Goal: Task Accomplishment & Management: Manage account settings

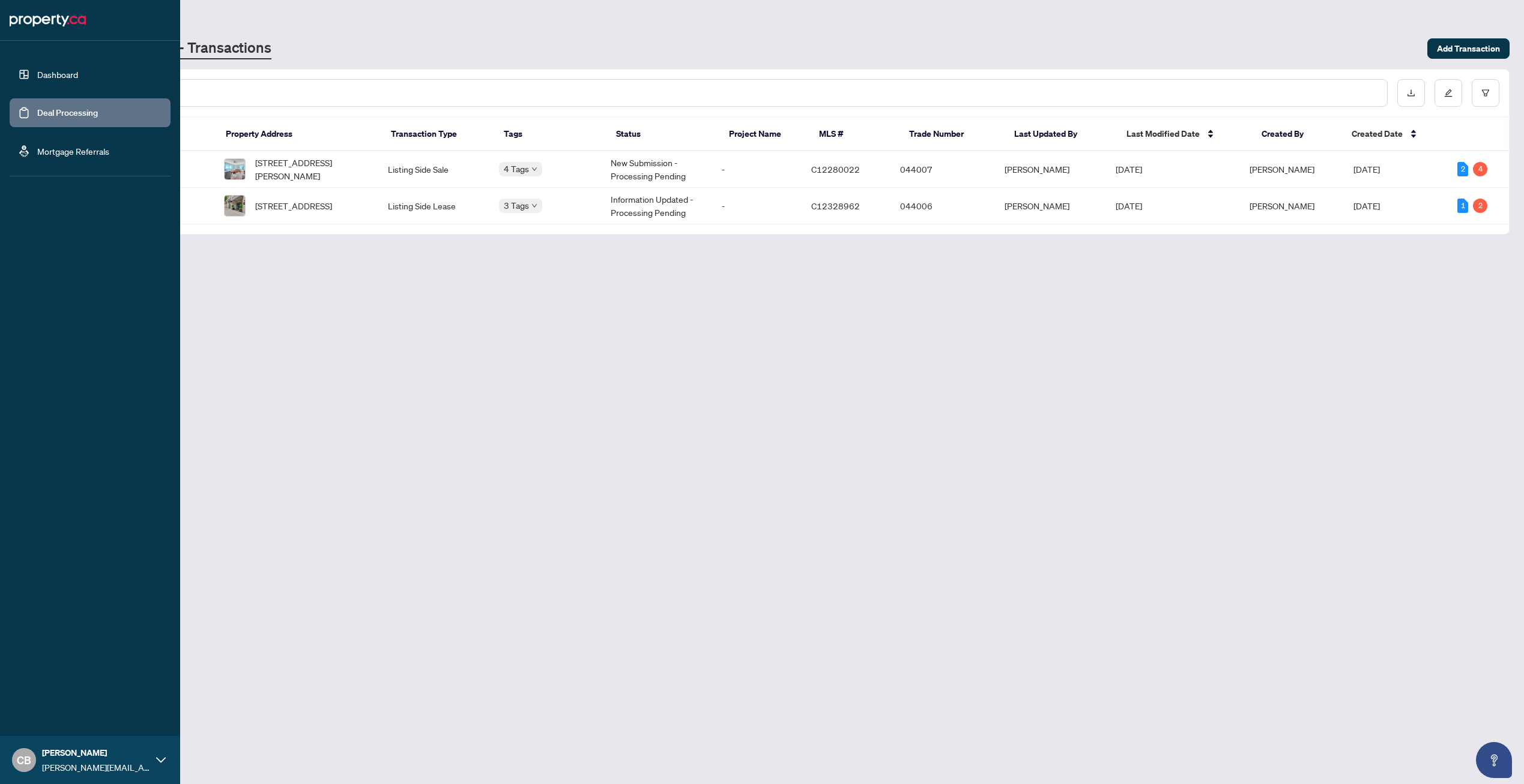
click at [39, 107] on link "Deal Processing" at bounding box center [67, 113] width 61 height 11
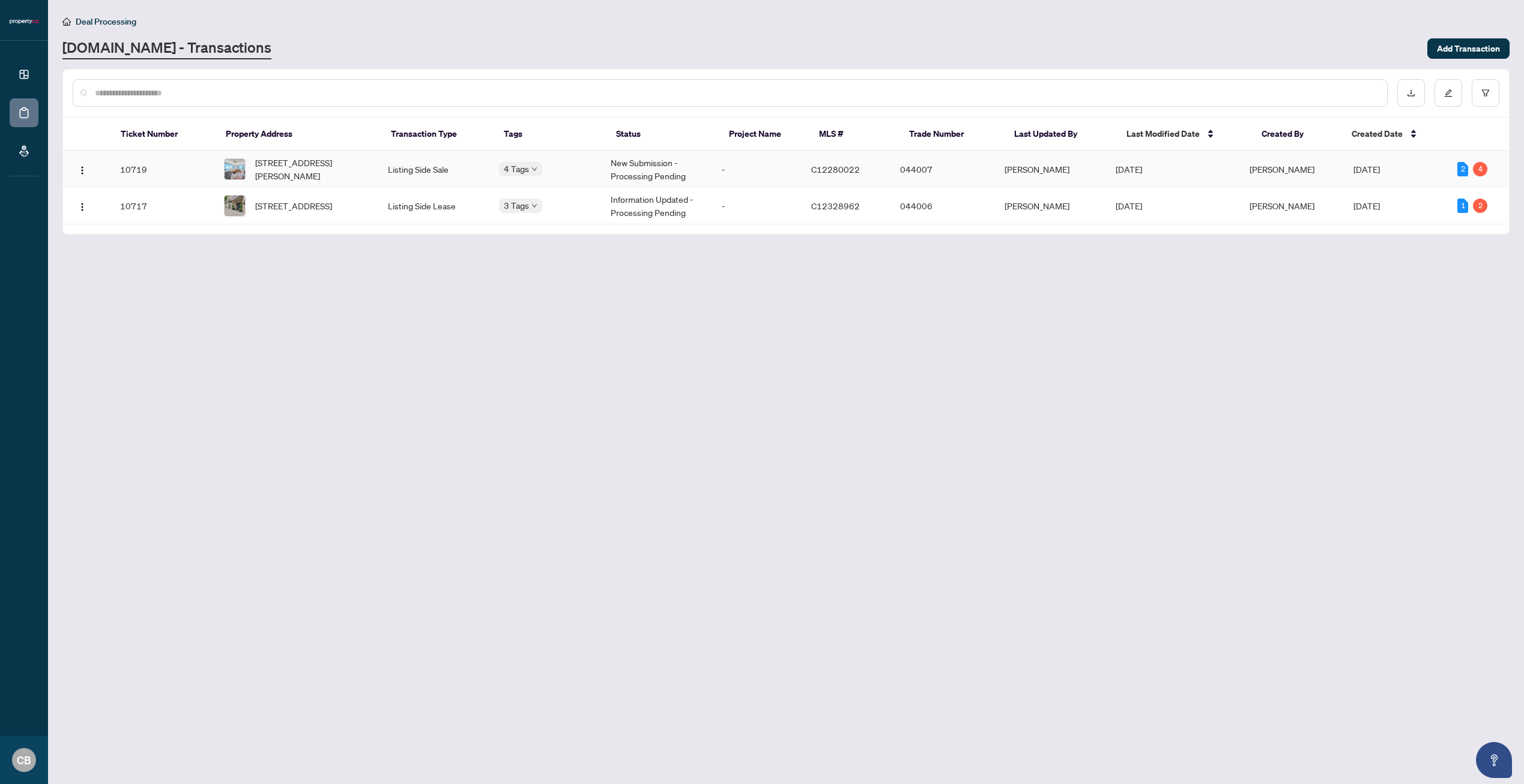
click at [347, 156] on span "[STREET_ADDRESS][PERSON_NAME]" at bounding box center [312, 168] width 113 height 26
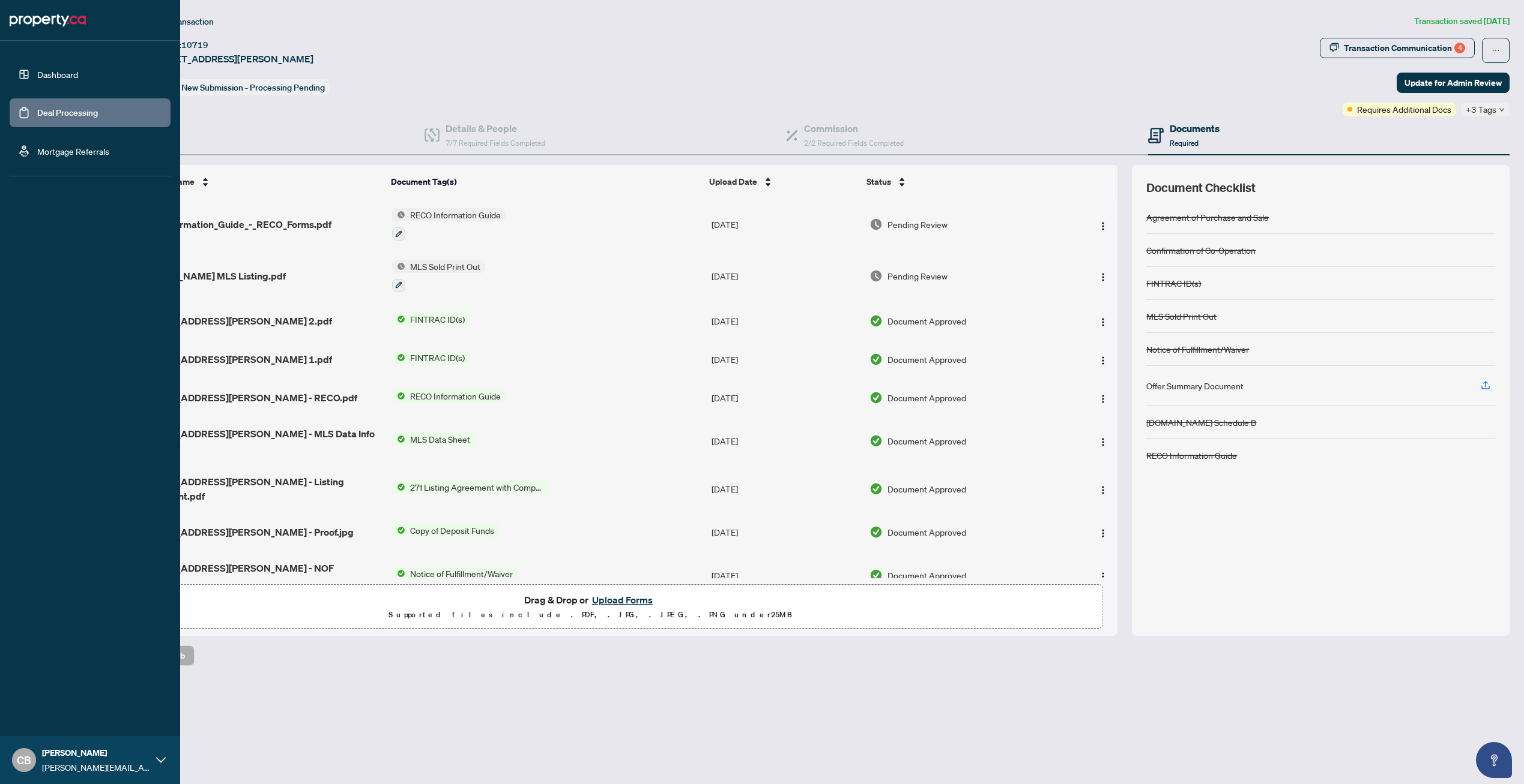
click at [91, 113] on link "Deal Processing" at bounding box center [67, 113] width 61 height 11
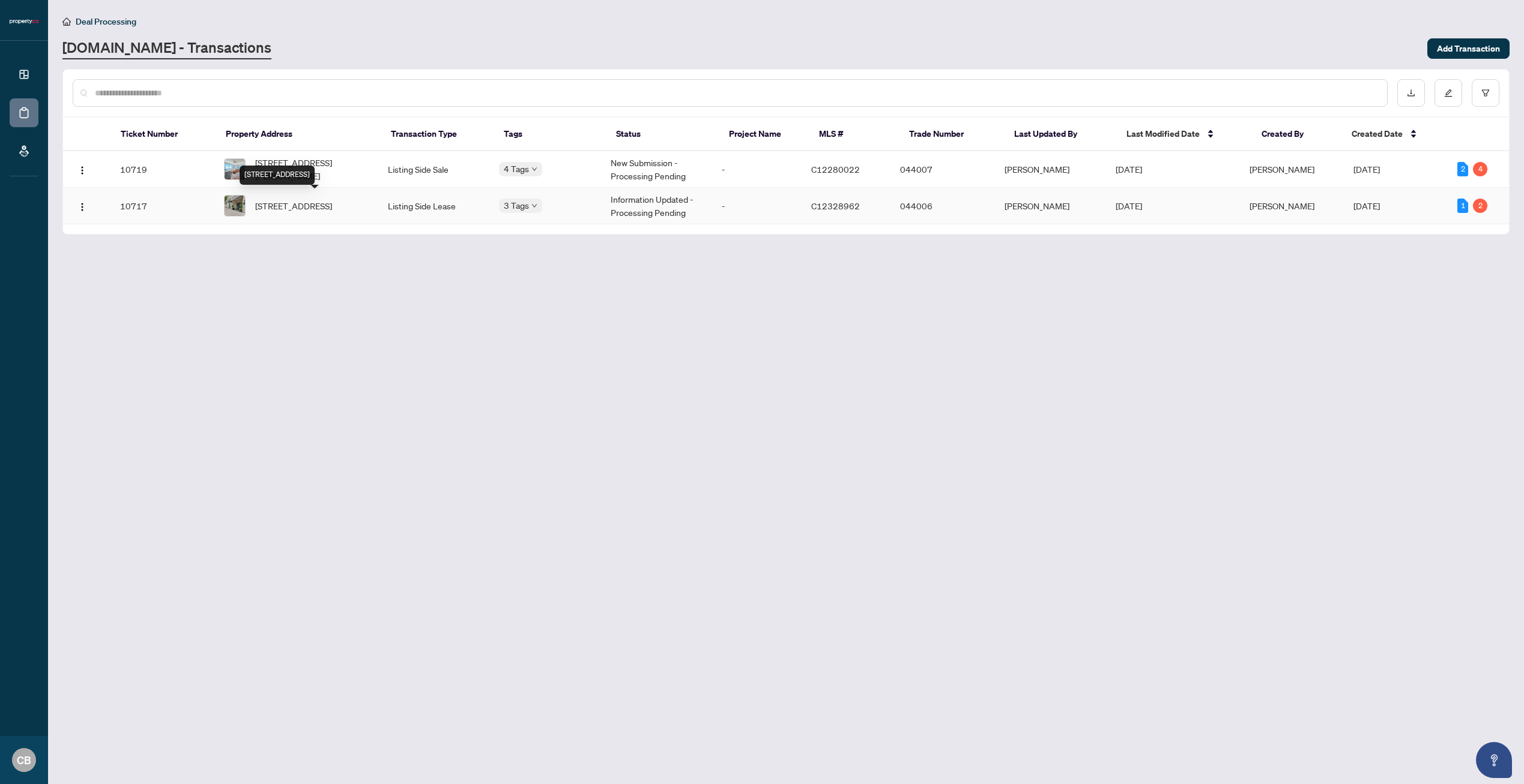
click at [328, 203] on span "[STREET_ADDRESS]" at bounding box center [293, 206] width 77 height 13
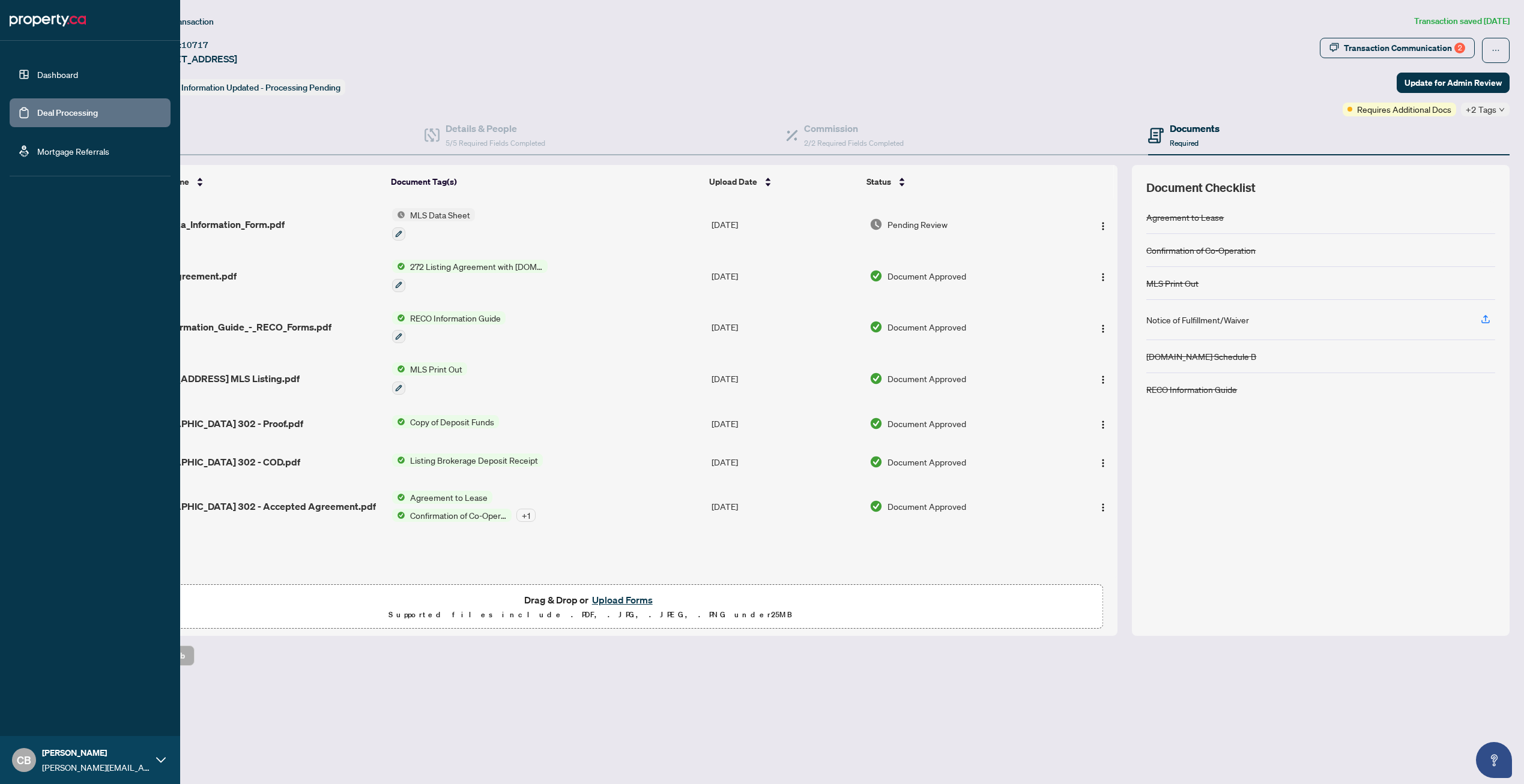
click at [37, 108] on link "Deal Processing" at bounding box center [67, 113] width 61 height 11
